Goal: Task Accomplishment & Management: Manage account settings

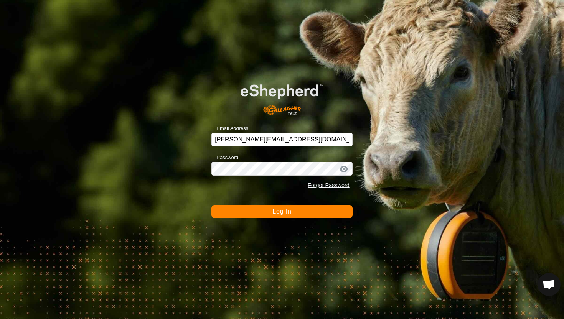
click at [280, 213] on span "Log In" at bounding box center [281, 211] width 19 height 7
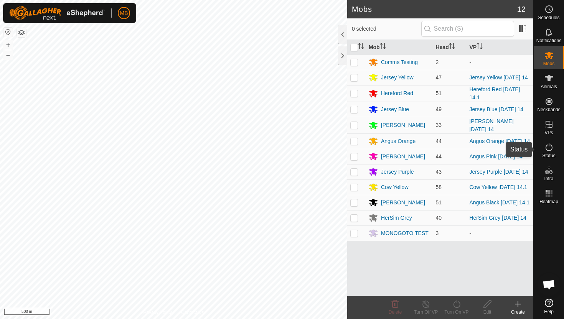
click at [548, 149] on icon at bounding box center [548, 147] width 9 height 9
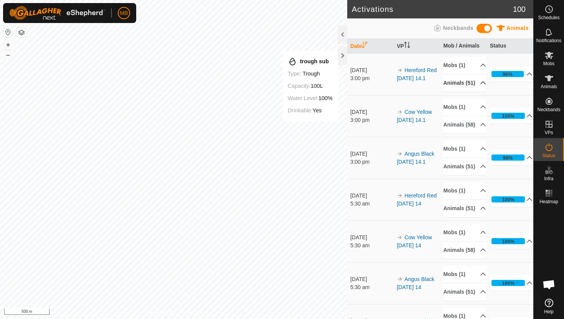
click at [478, 85] on p-accordion-header "Animals (51)" at bounding box center [464, 82] width 43 height 17
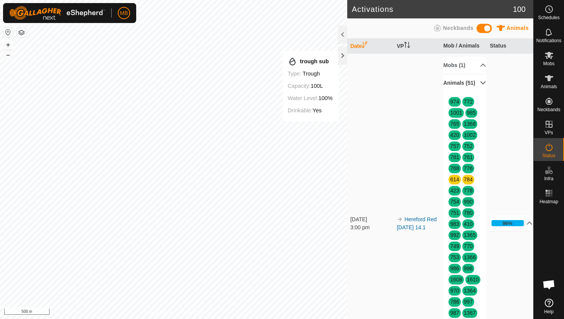
click at [478, 85] on p-accordion-header "Animals (51)" at bounding box center [464, 82] width 43 height 17
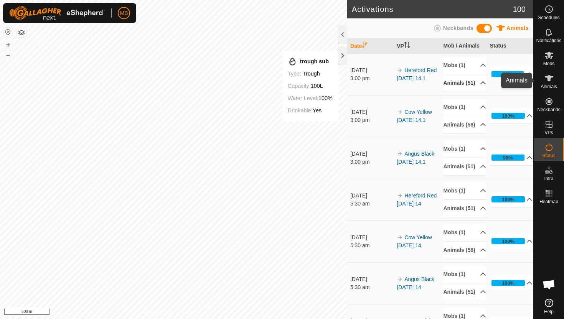
click at [548, 81] on icon at bounding box center [549, 78] width 8 height 6
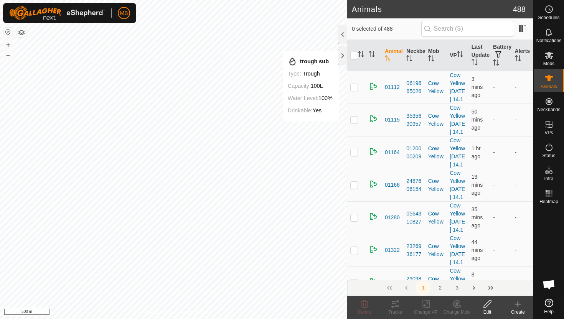
click at [343, 39] on div at bounding box center [342, 34] width 9 height 18
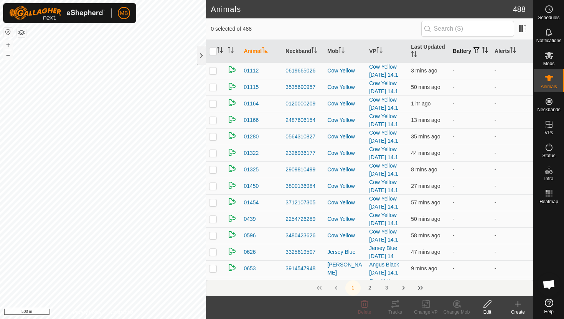
click at [482, 53] on icon "Activate to sort" at bounding box center [485, 50] width 6 height 6
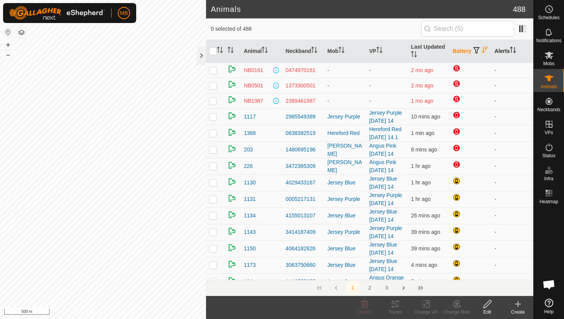
click at [515, 47] on icon "Activate to sort" at bounding box center [513, 50] width 6 height 6
